Goal: Task Accomplishment & Management: Manage account settings

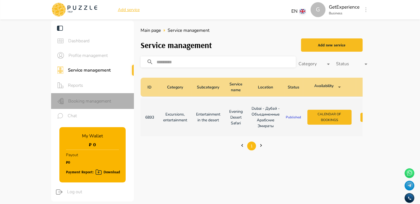
click at [95, 99] on span "Booking management" at bounding box center [98, 101] width 61 height 7
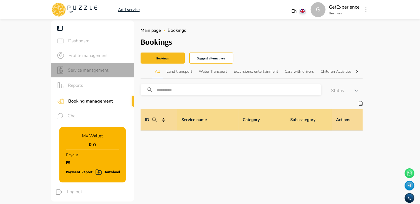
click at [92, 68] on span "Service management" at bounding box center [99, 70] width 62 height 7
